Goal: Task Accomplishment & Management: Use online tool/utility

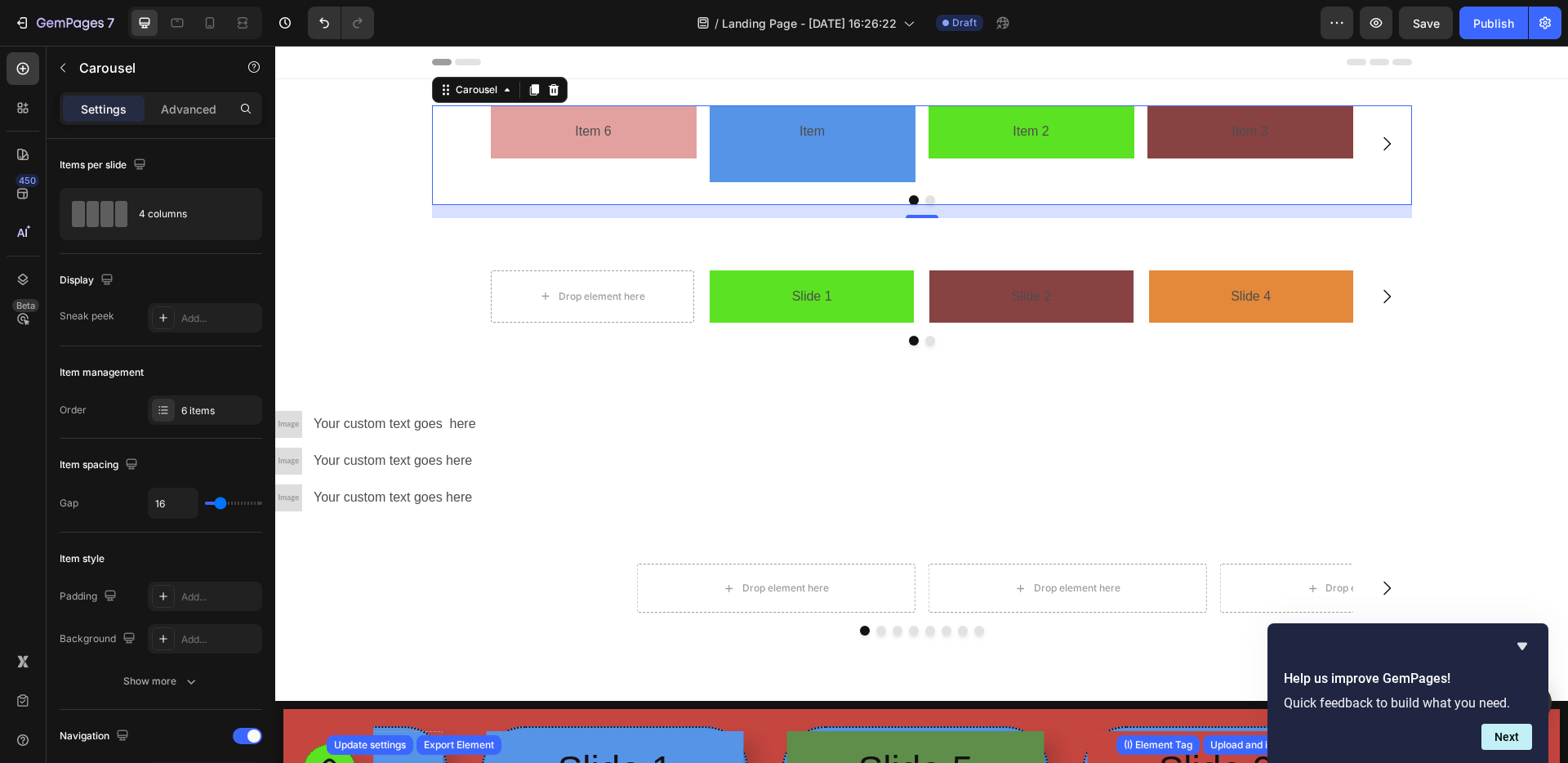
click at [925, 200] on button "Dot" at bounding box center [930, 200] width 10 height 10
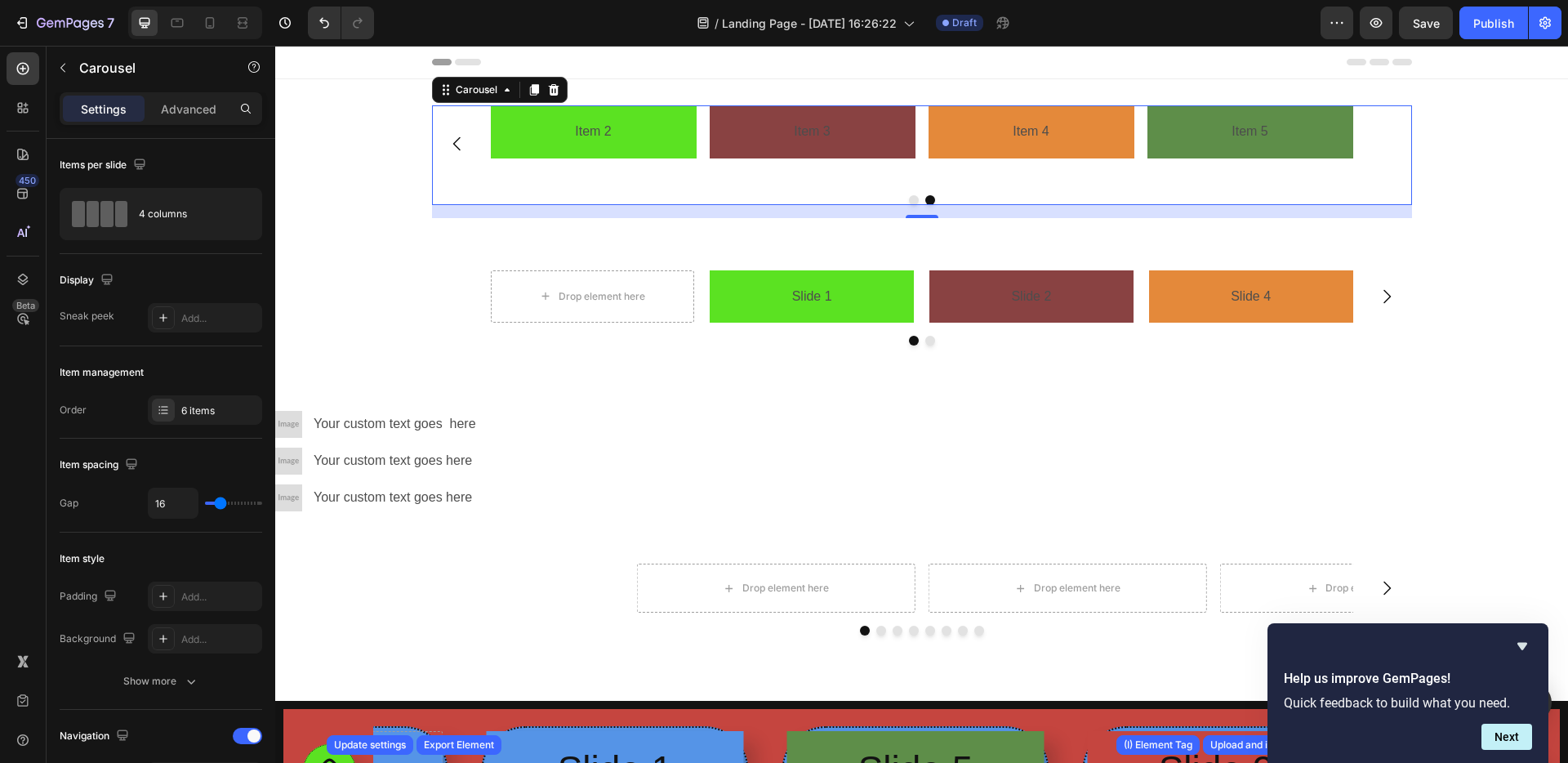
click at [908, 200] on button "Dot" at bounding box center [913, 200] width 10 height 10
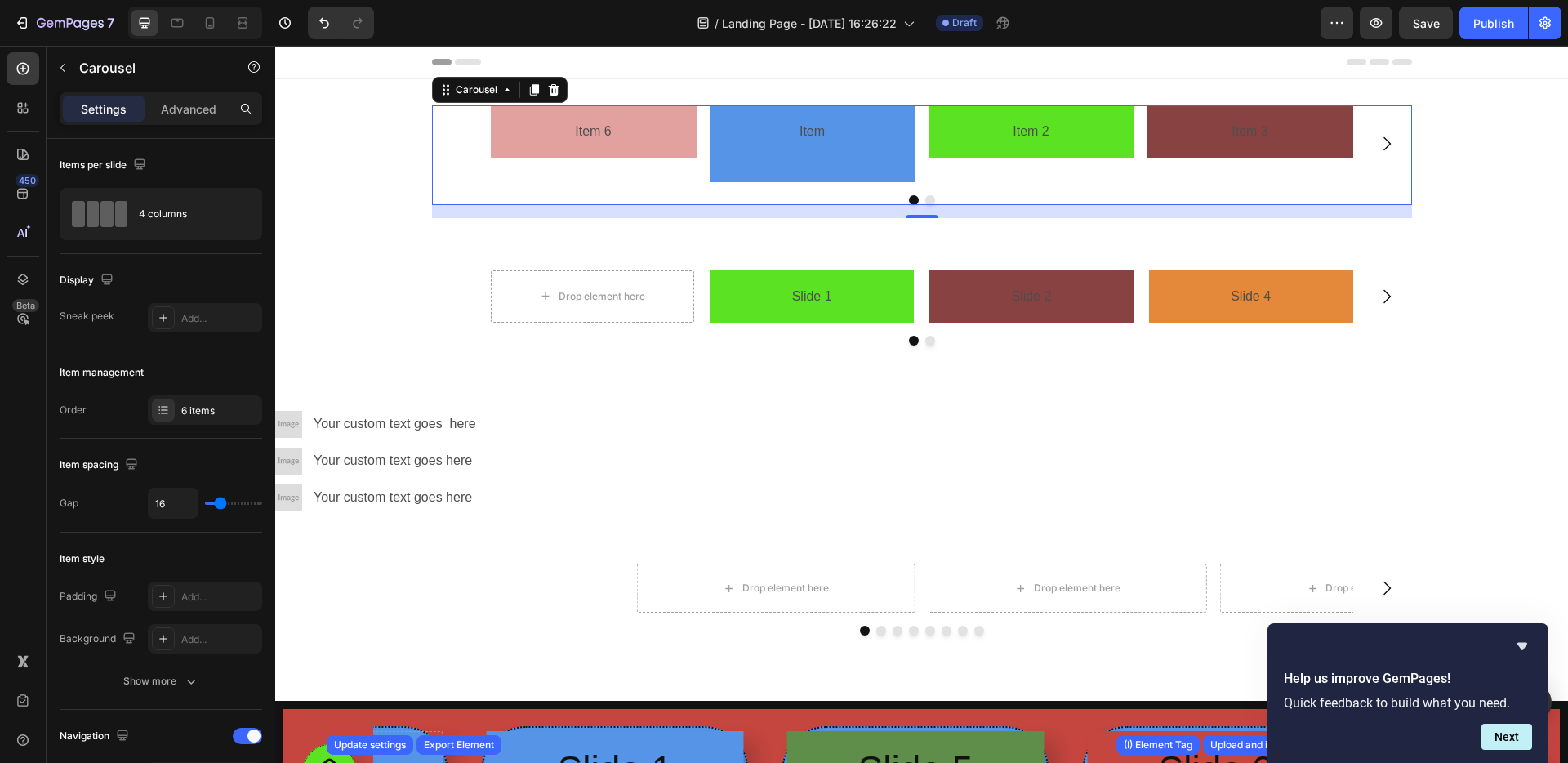
click at [926, 200] on button "Dot" at bounding box center [930, 200] width 10 height 10
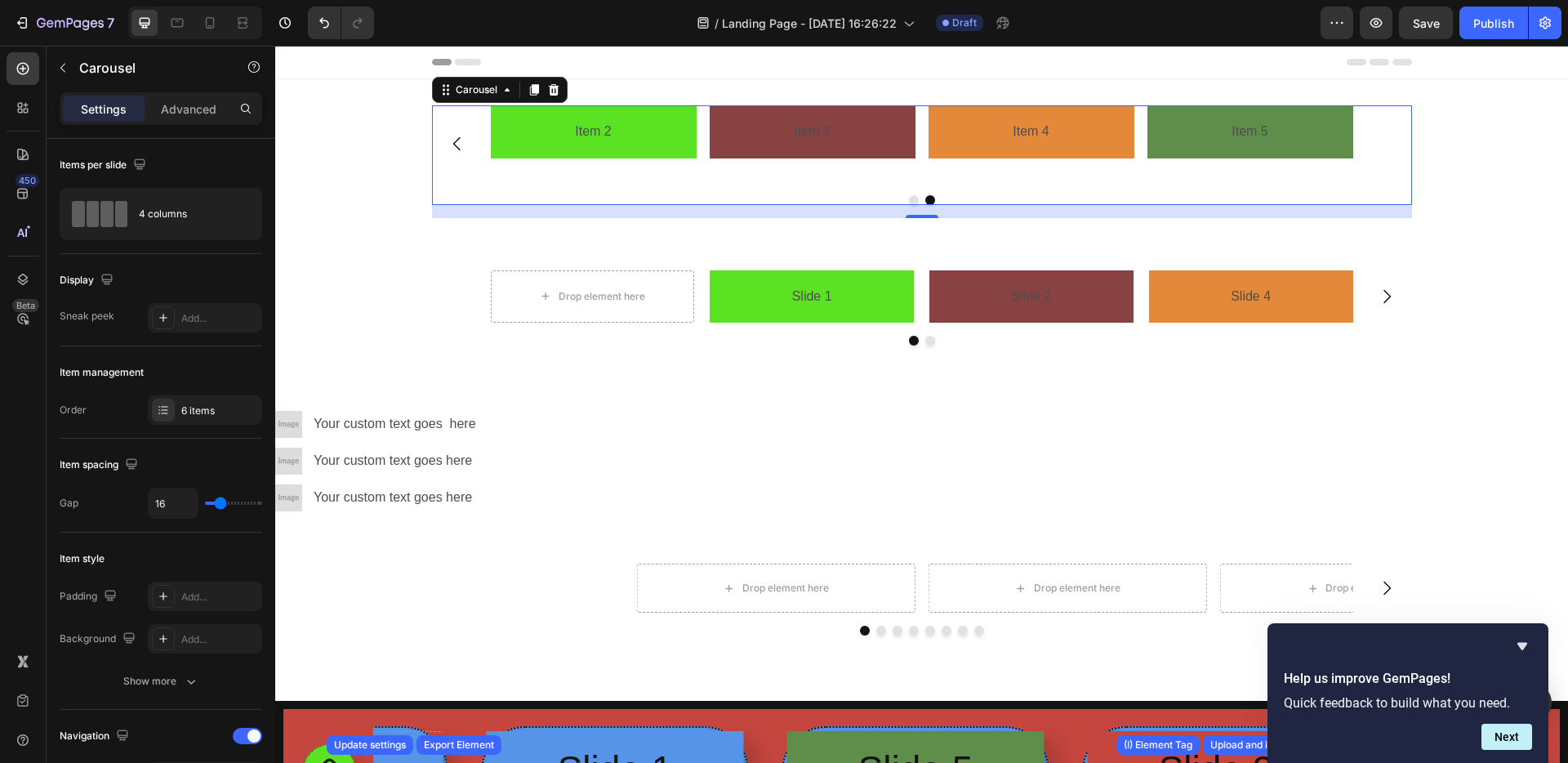
click at [909, 200] on button "Dot" at bounding box center [913, 200] width 10 height 10
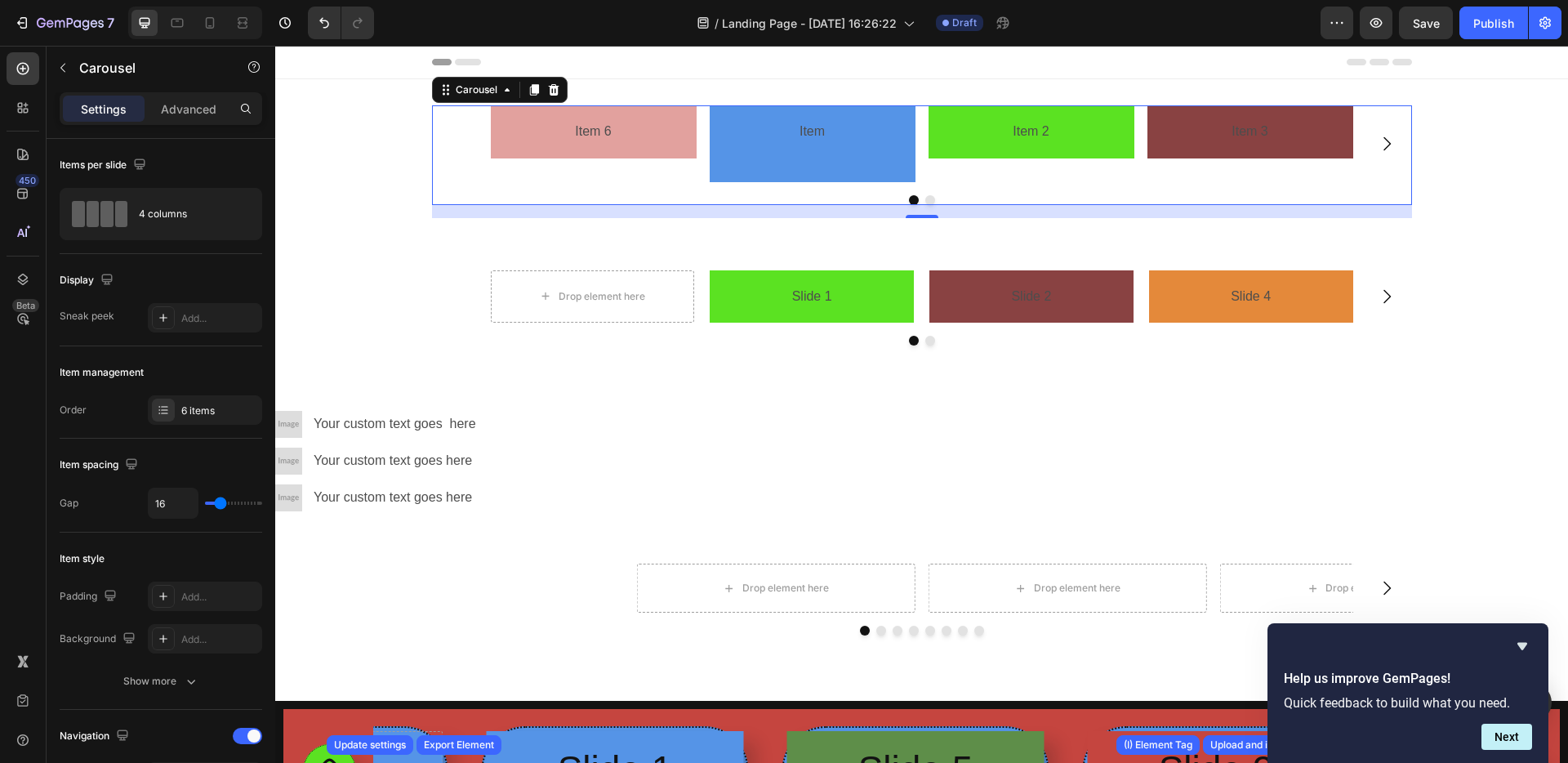
click at [925, 200] on button "Dot" at bounding box center [930, 200] width 10 height 10
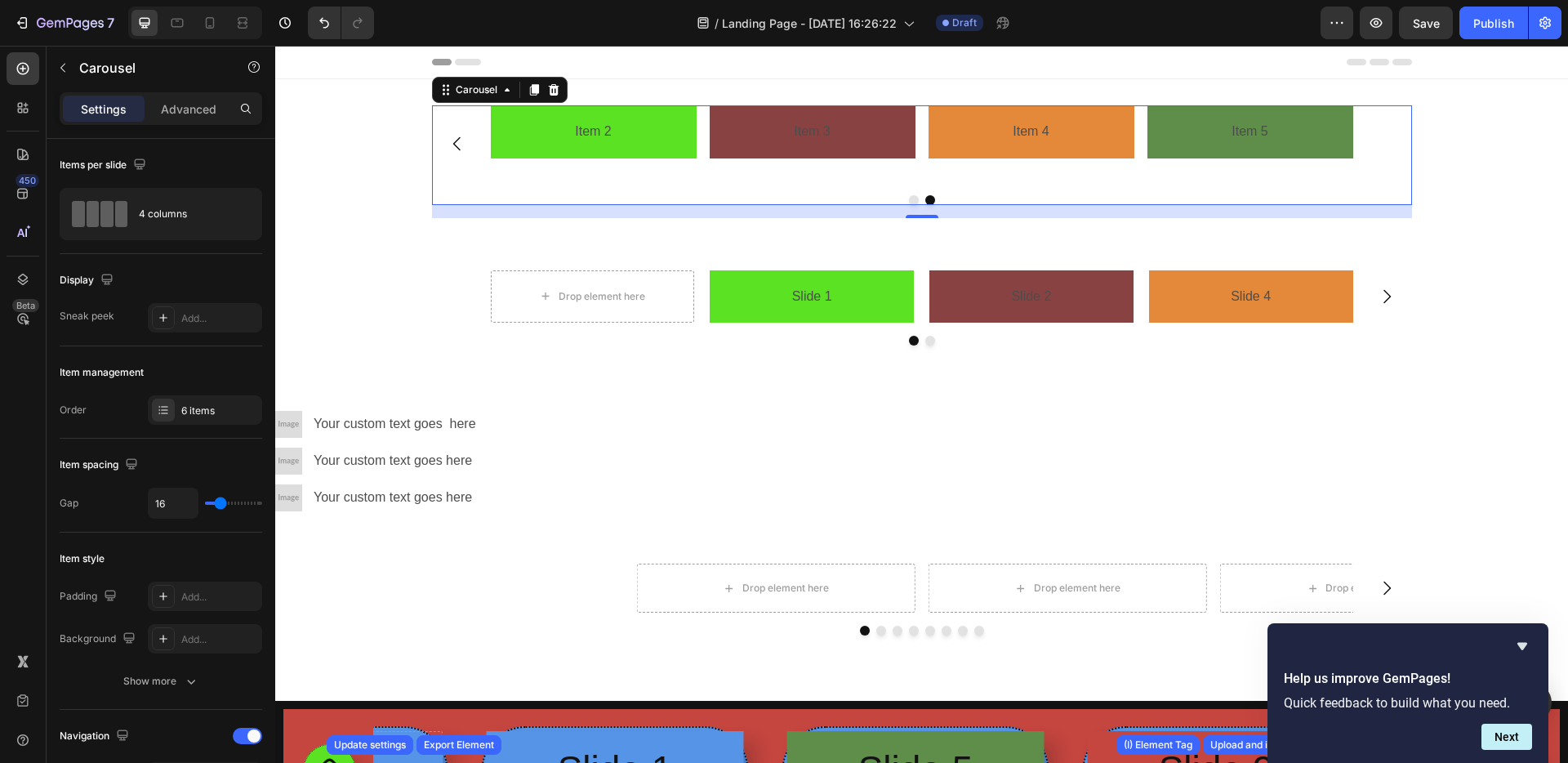
click at [459, 144] on icon "Carousel Back Arrow" at bounding box center [457, 144] width 19 height 19
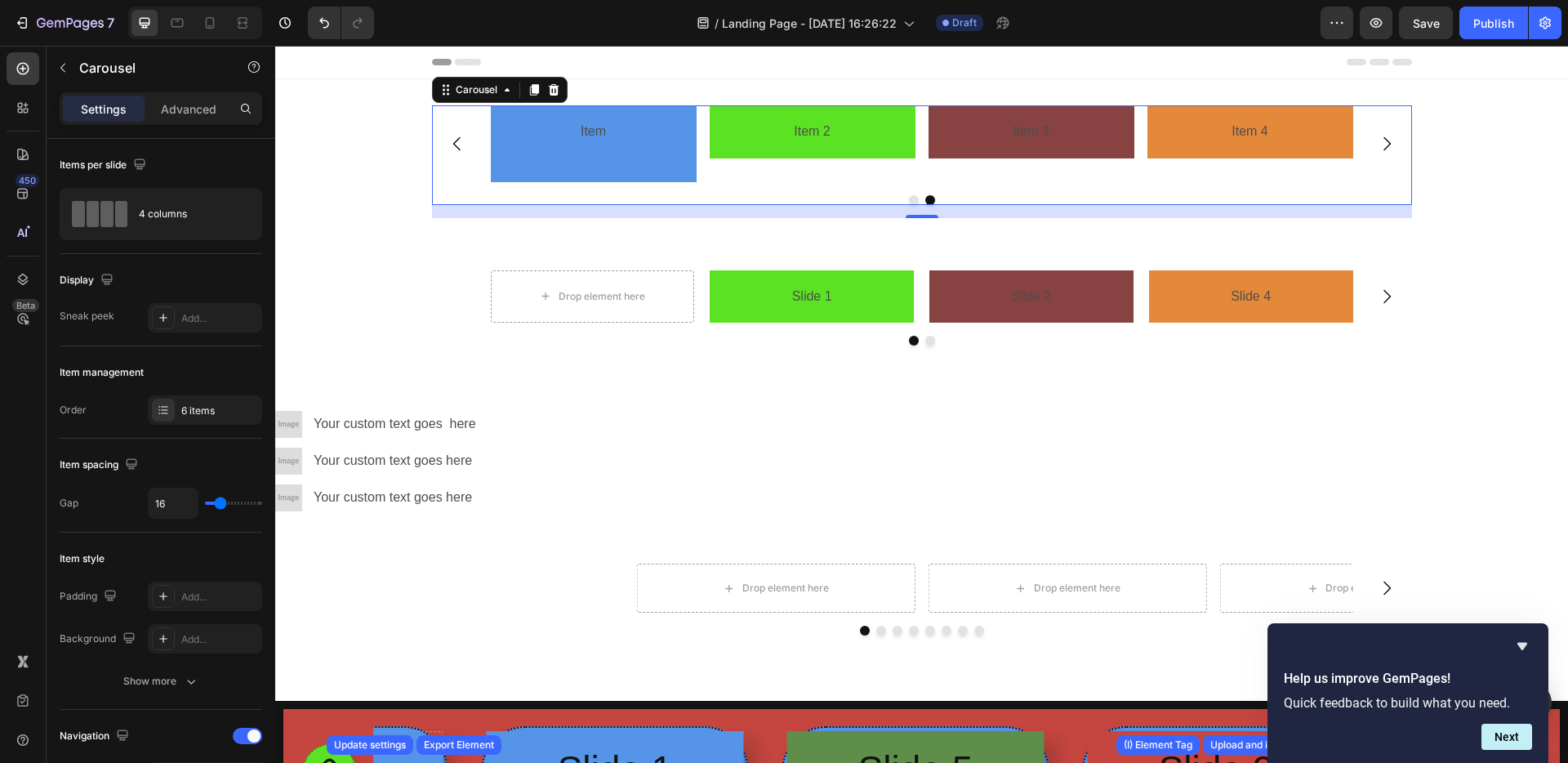
click at [459, 144] on icon "Carousel Back Arrow" at bounding box center [457, 144] width 19 height 19
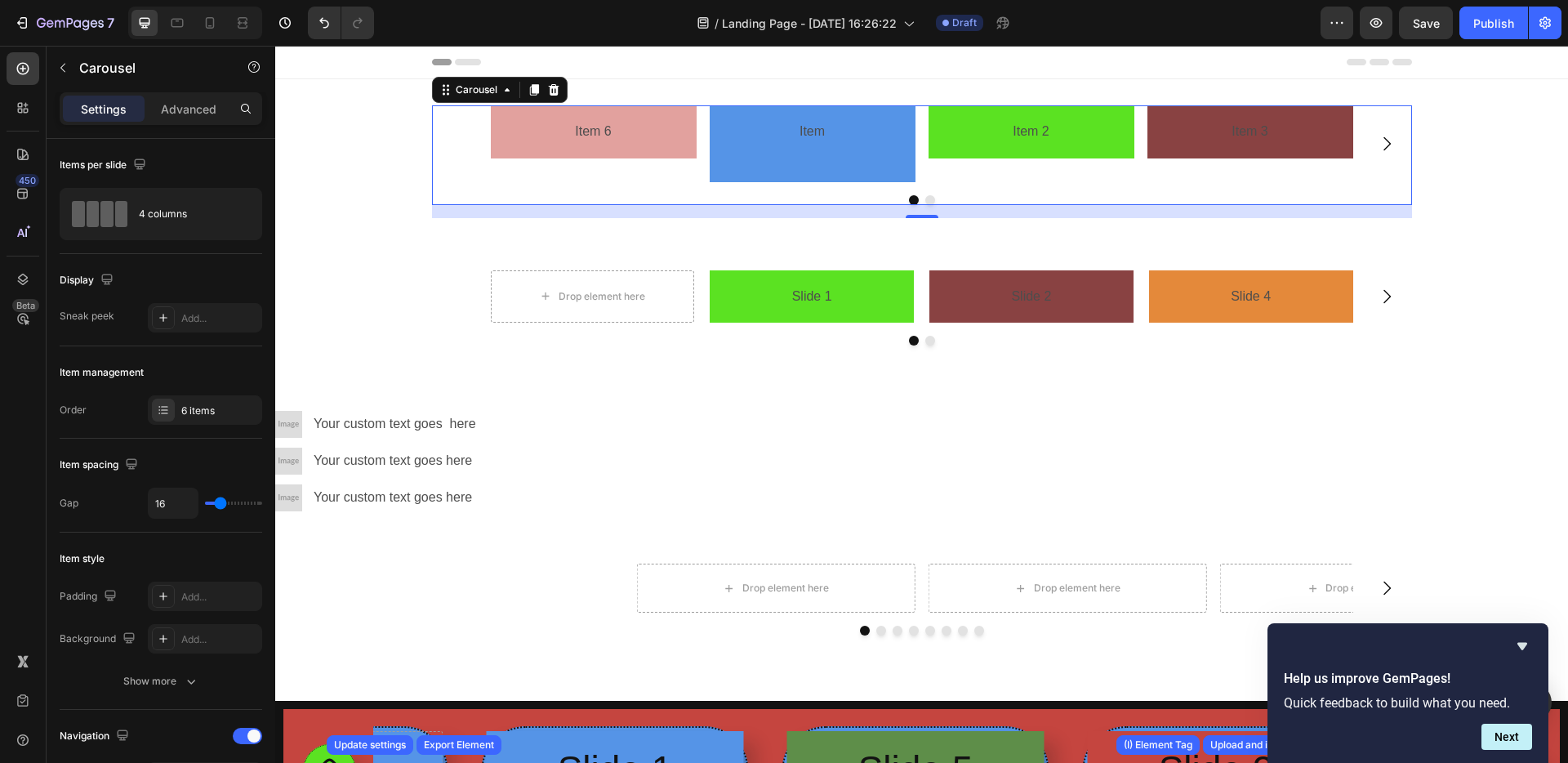
click at [925, 200] on button "Dot" at bounding box center [930, 200] width 10 height 10
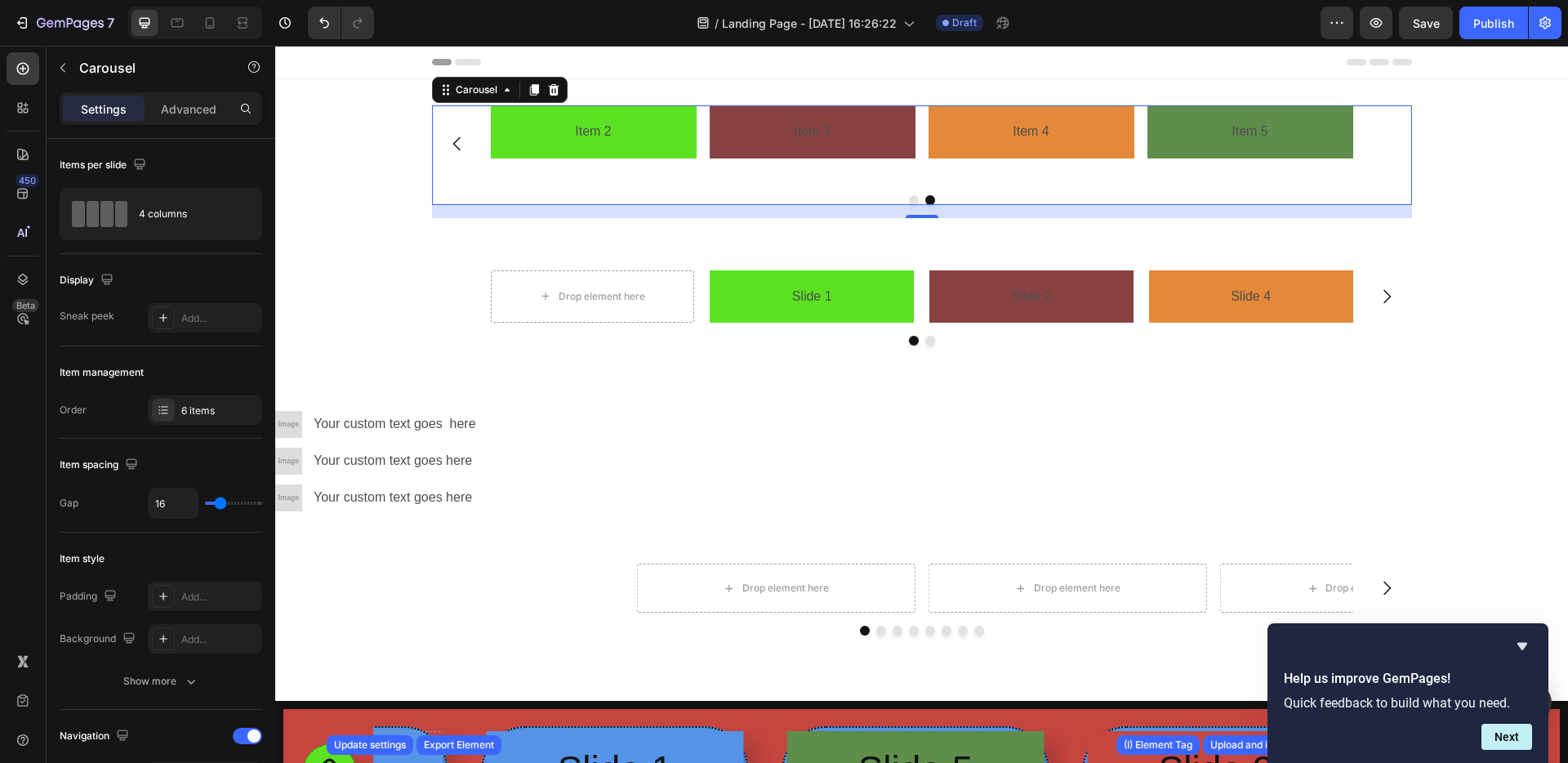
click at [449, 147] on icon "Carousel Back Arrow" at bounding box center [457, 144] width 19 height 19
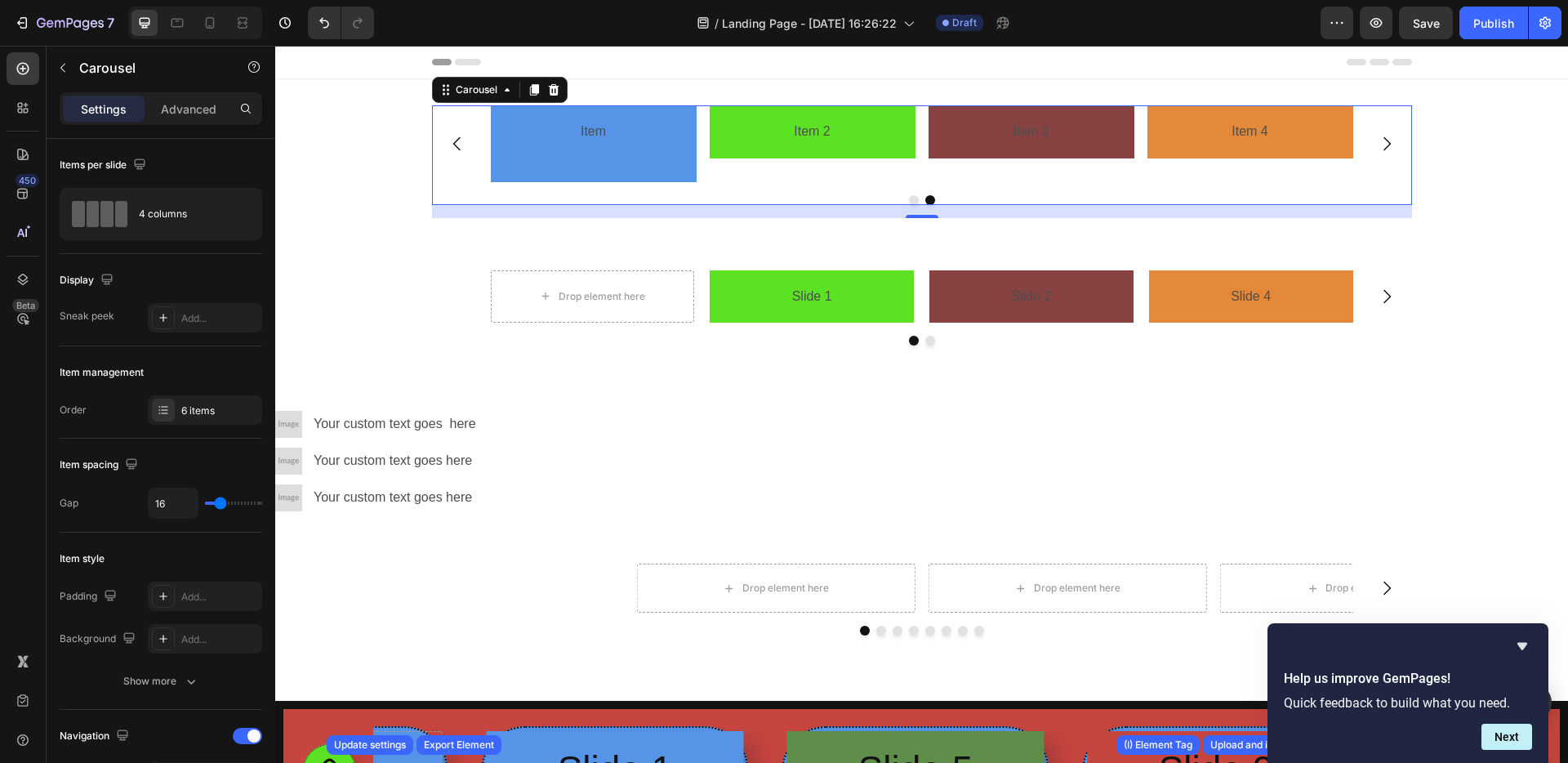
click at [449, 147] on icon "Carousel Back Arrow" at bounding box center [457, 144] width 19 height 19
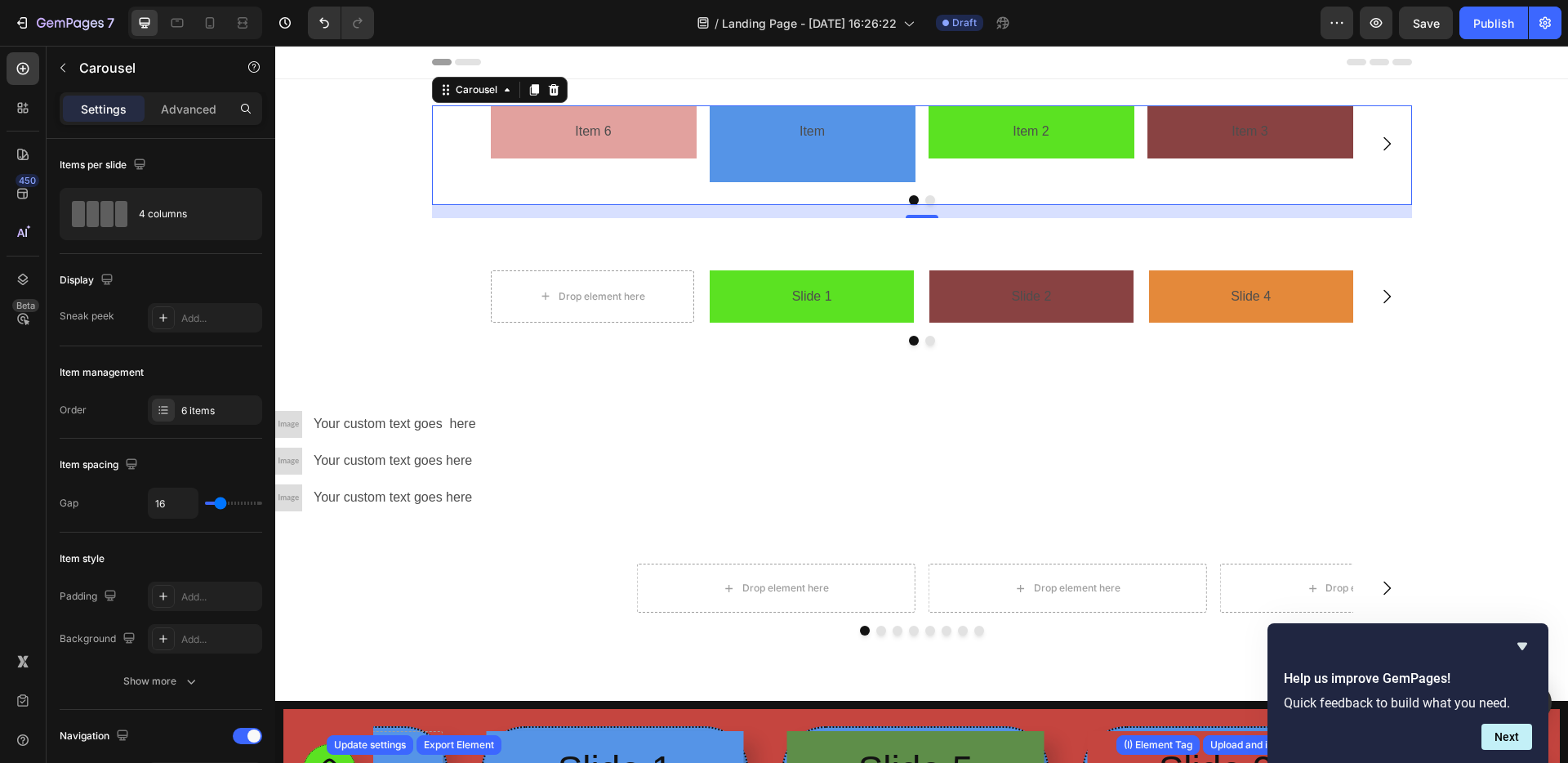
click at [925, 199] on button "Dot" at bounding box center [930, 200] width 10 height 10
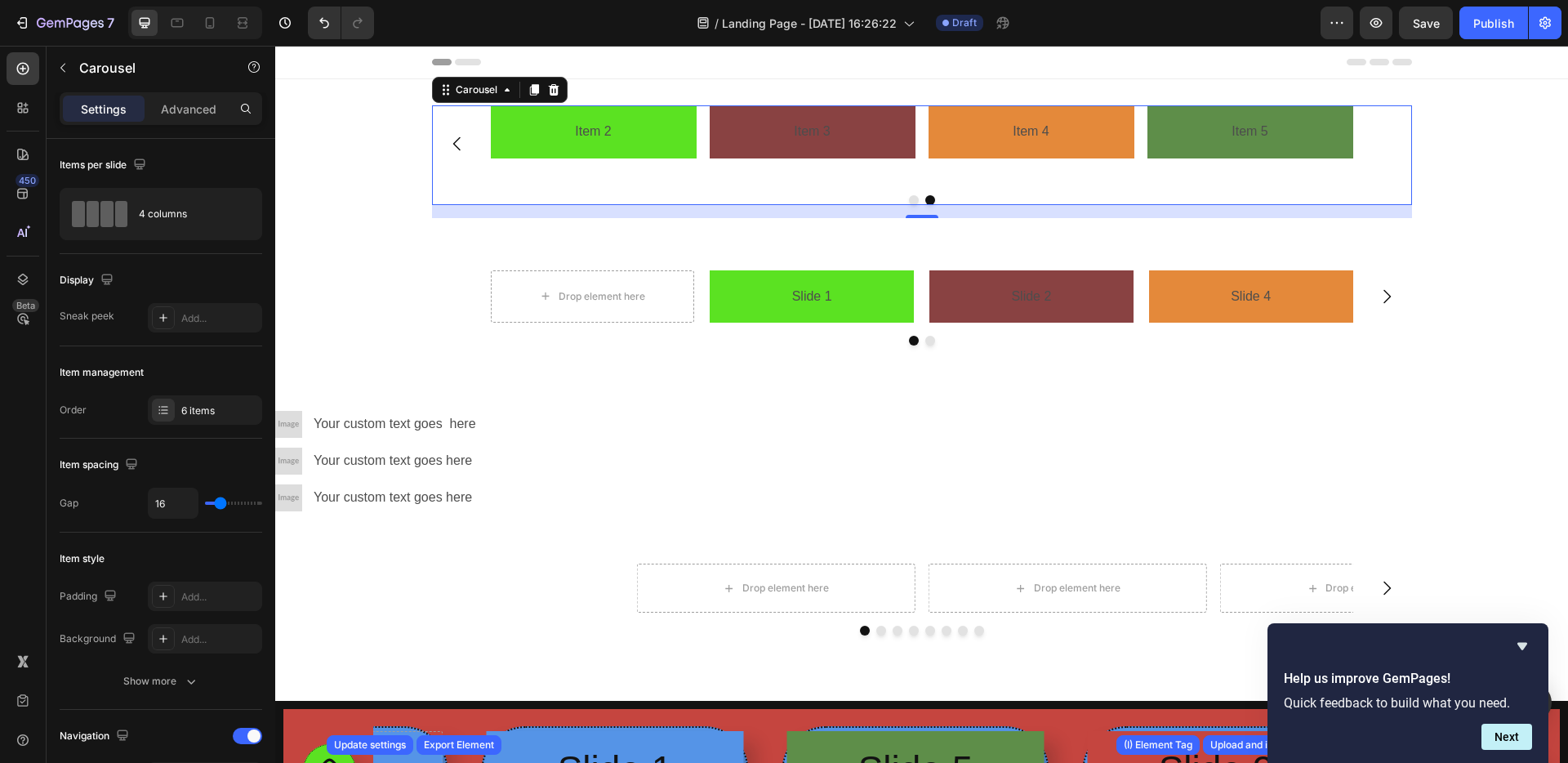
click at [908, 205] on div "16" at bounding box center [922, 211] width 980 height 13
click at [908, 200] on button "Dot" at bounding box center [913, 200] width 10 height 10
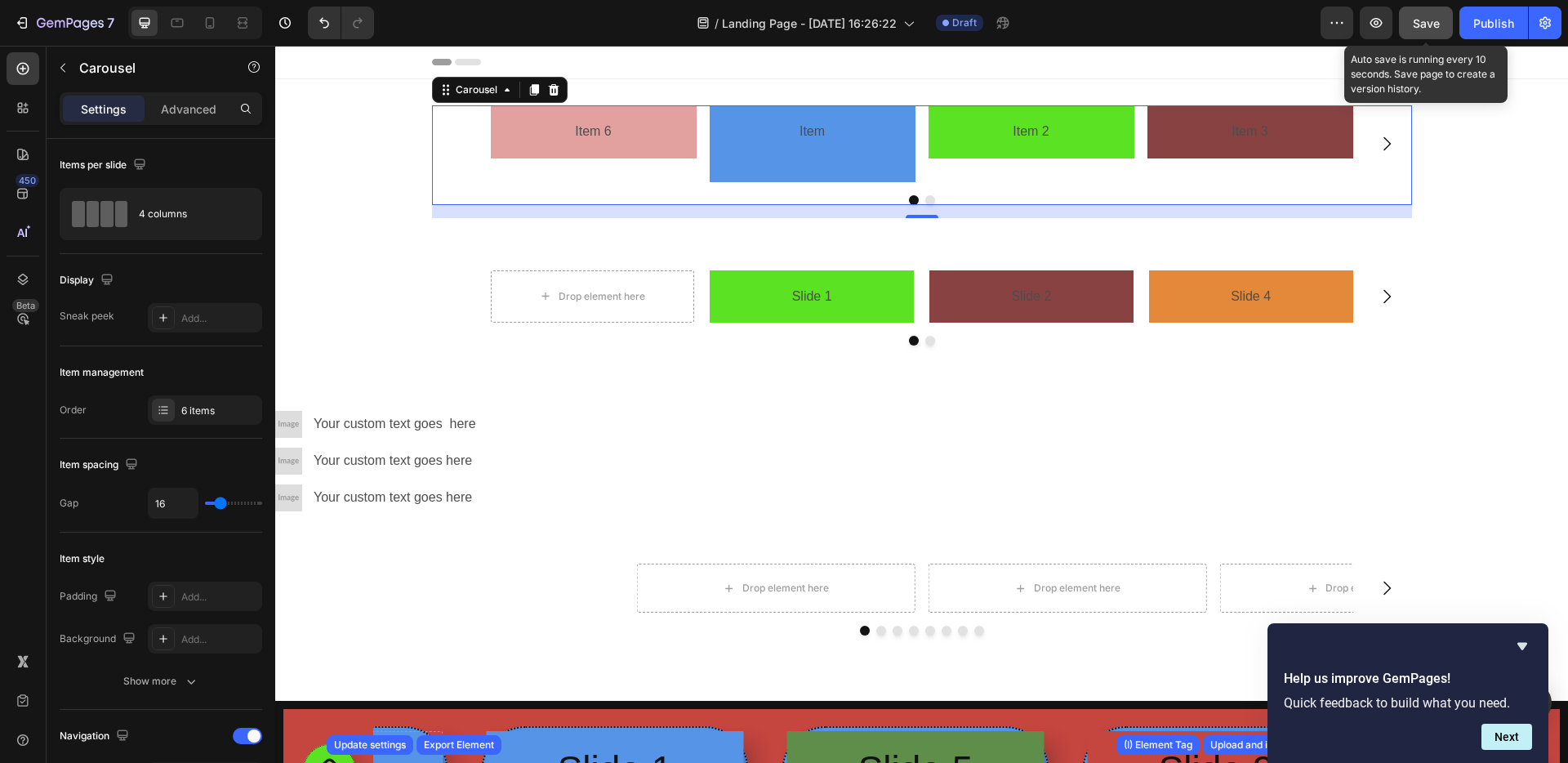
click at [1427, 21] on span "Save" at bounding box center [1426, 23] width 27 height 14
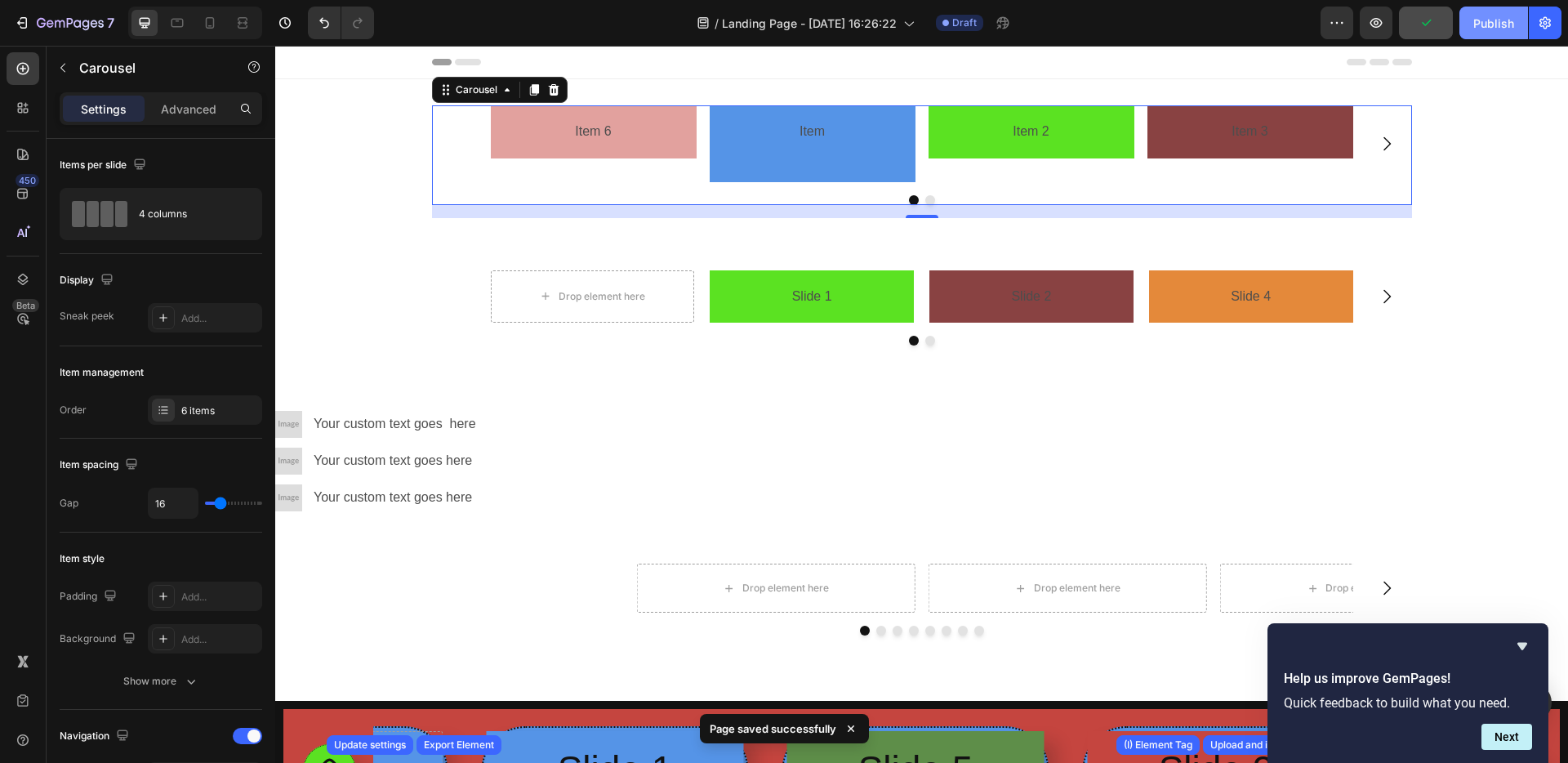
click at [1479, 27] on div "Publish" at bounding box center [1493, 23] width 41 height 17
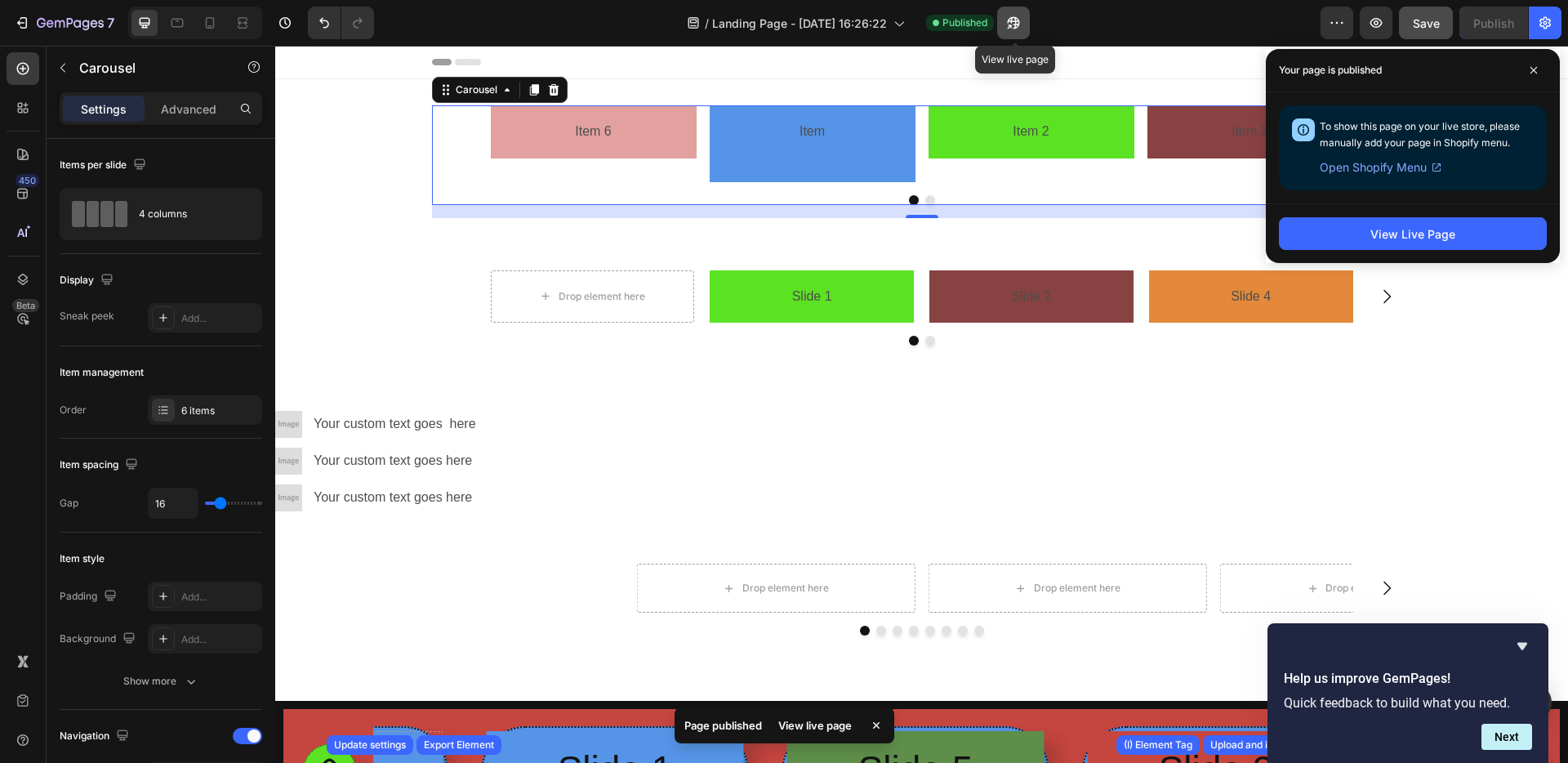
click at [1014, 23] on icon "button" at bounding box center [1013, 23] width 12 height 12
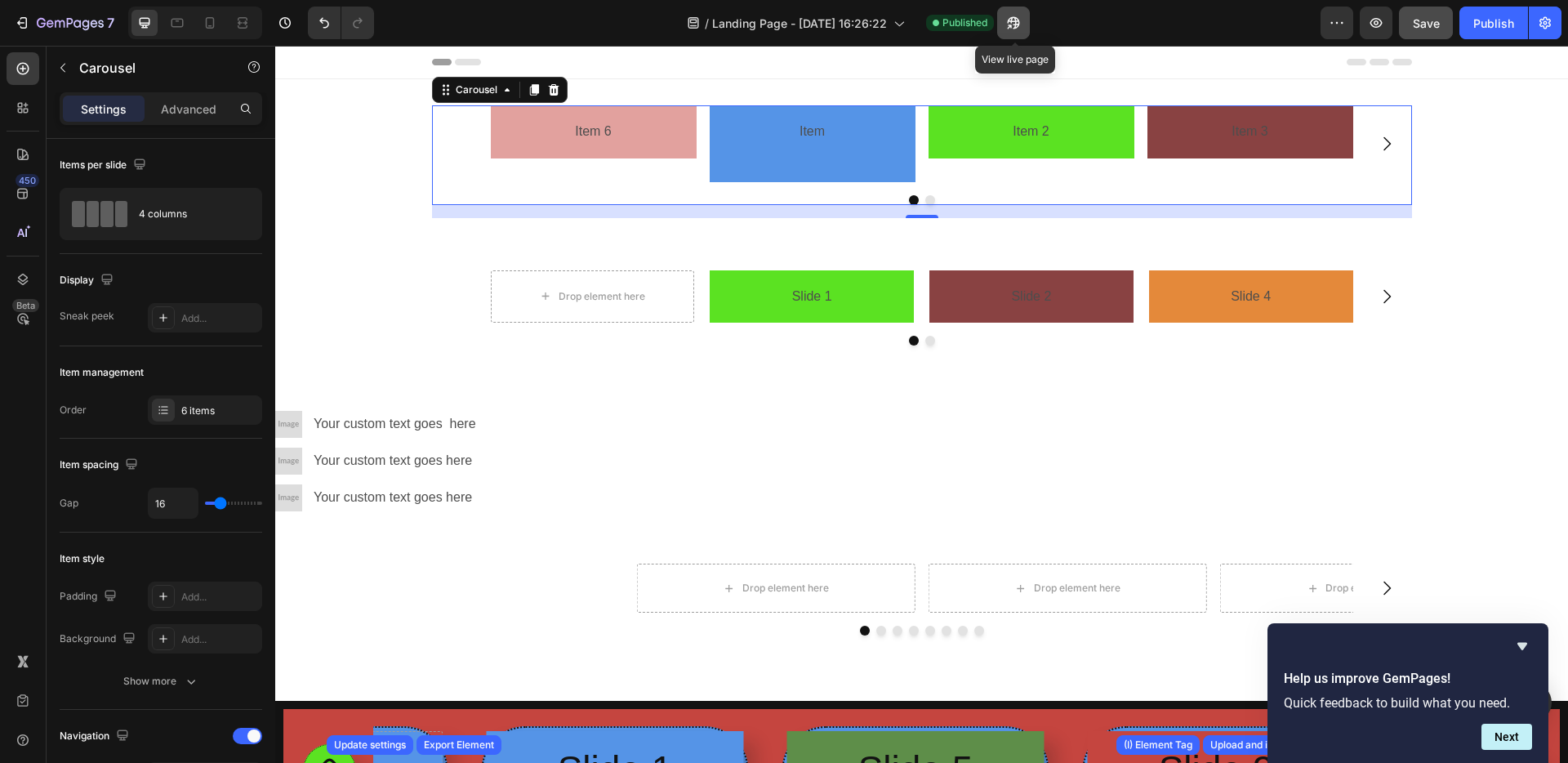
click at [1025, 19] on button "button" at bounding box center [1013, 22] width 33 height 33
